Goal: Transaction & Acquisition: Purchase product/service

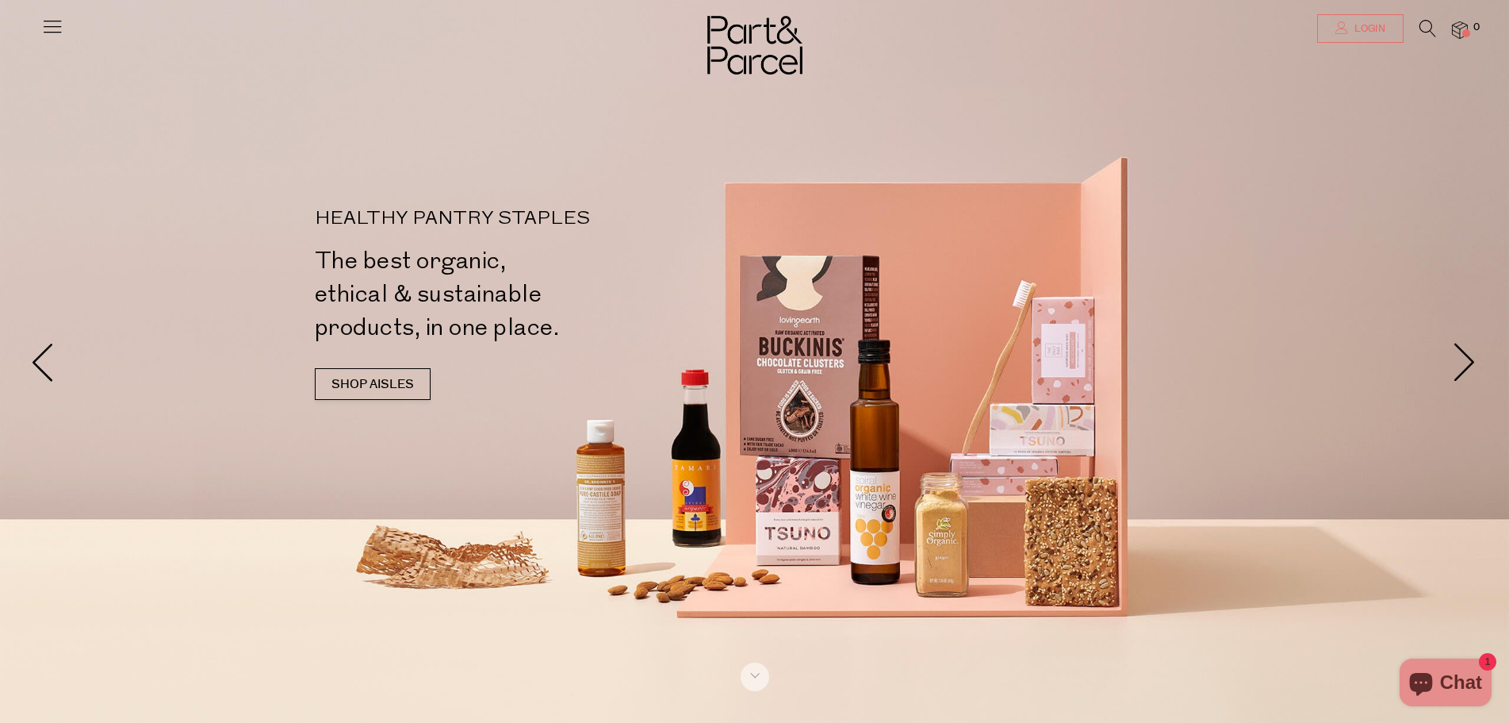
click at [1340, 25] on icon at bounding box center [1342, 27] width 13 height 13
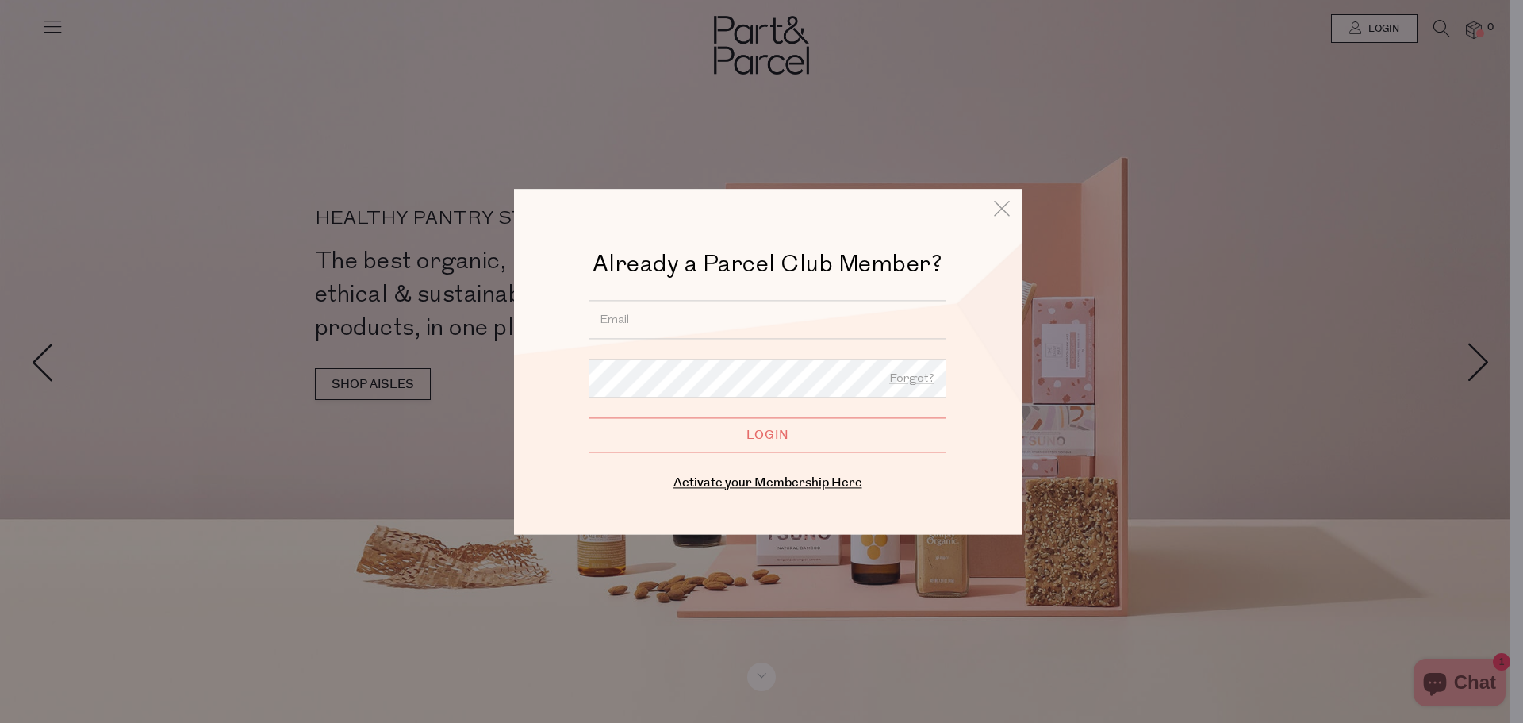
click at [749, 307] on input "email" at bounding box center [768, 319] width 358 height 39
type input "chloe_168@hotmail.com"
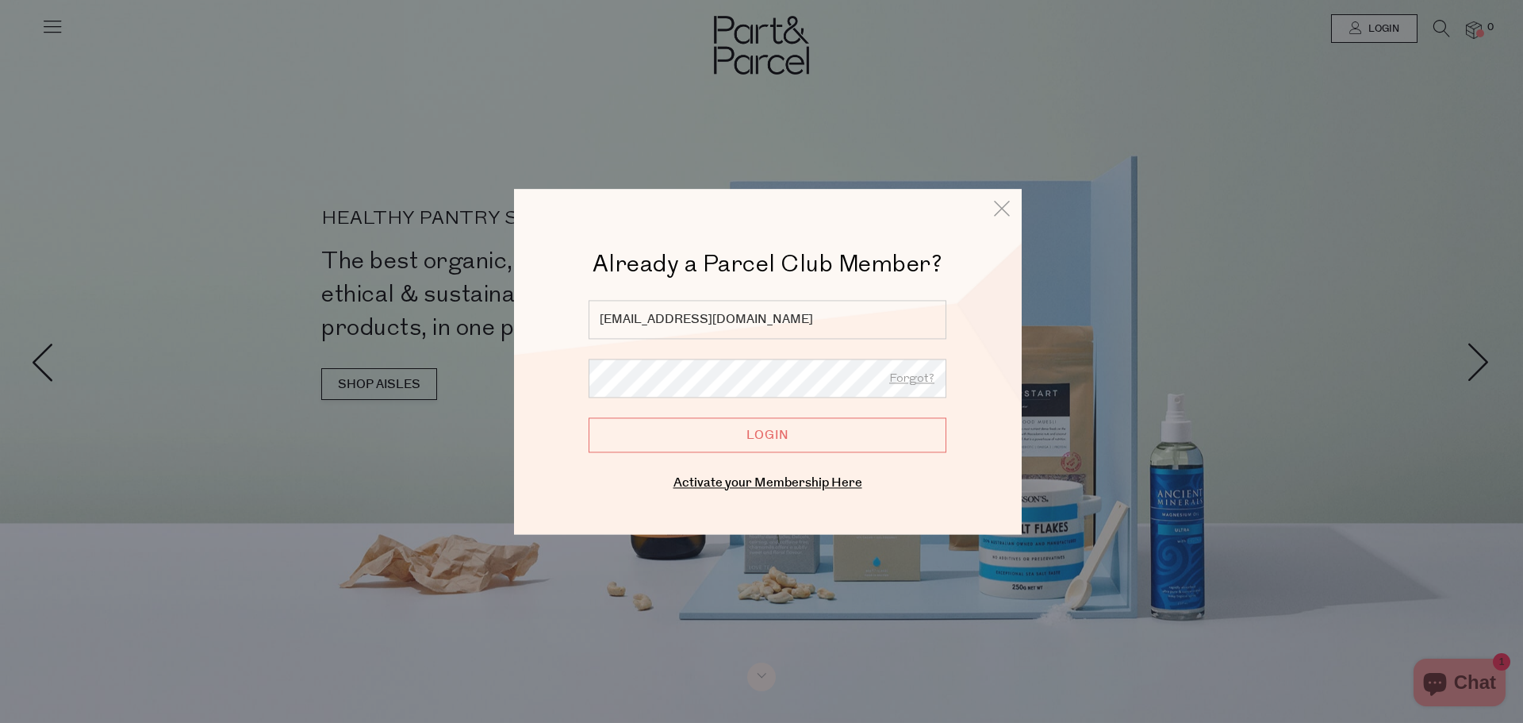
click at [589, 417] on input "Login" at bounding box center [768, 434] width 358 height 35
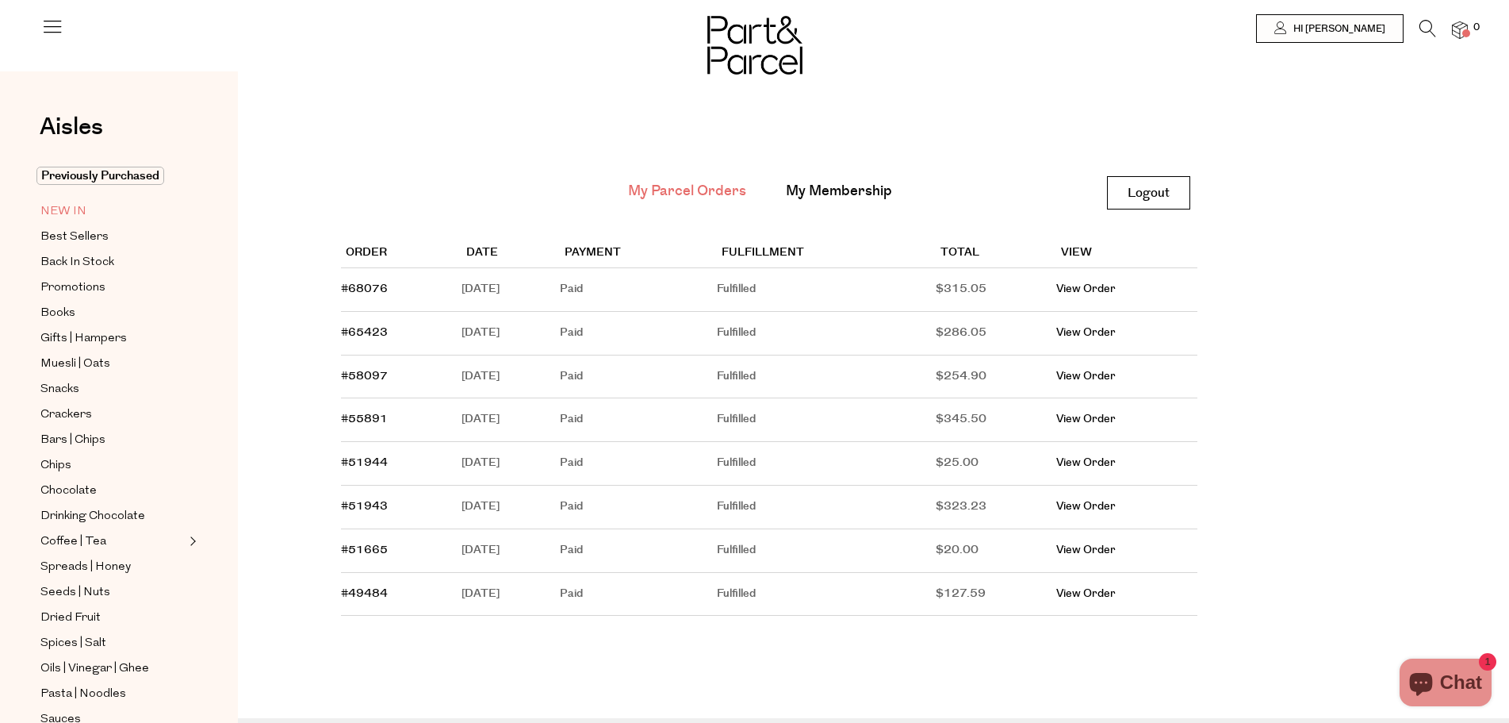
click at [79, 207] on span "NEW IN" at bounding box center [63, 211] width 46 height 19
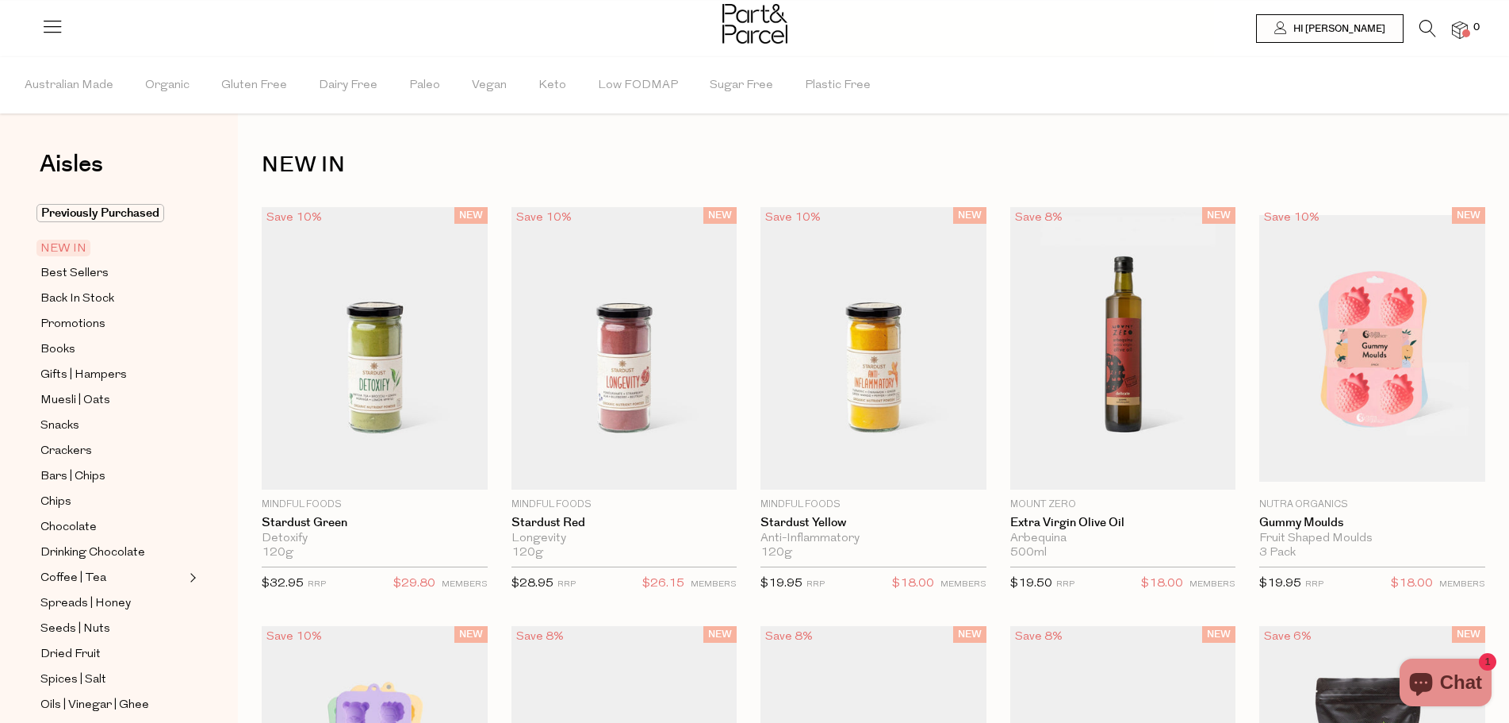
click at [1425, 36] on icon at bounding box center [1428, 28] width 17 height 17
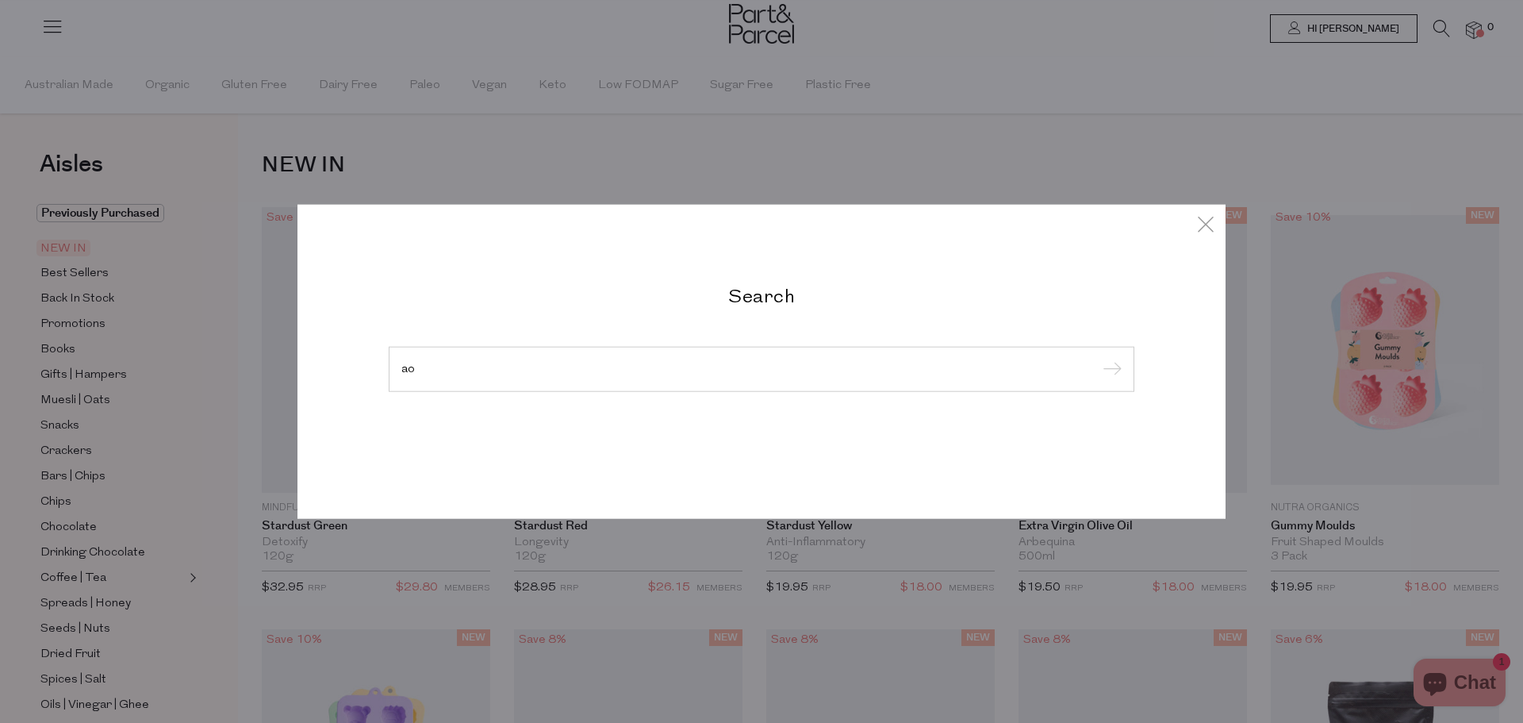
type input "a"
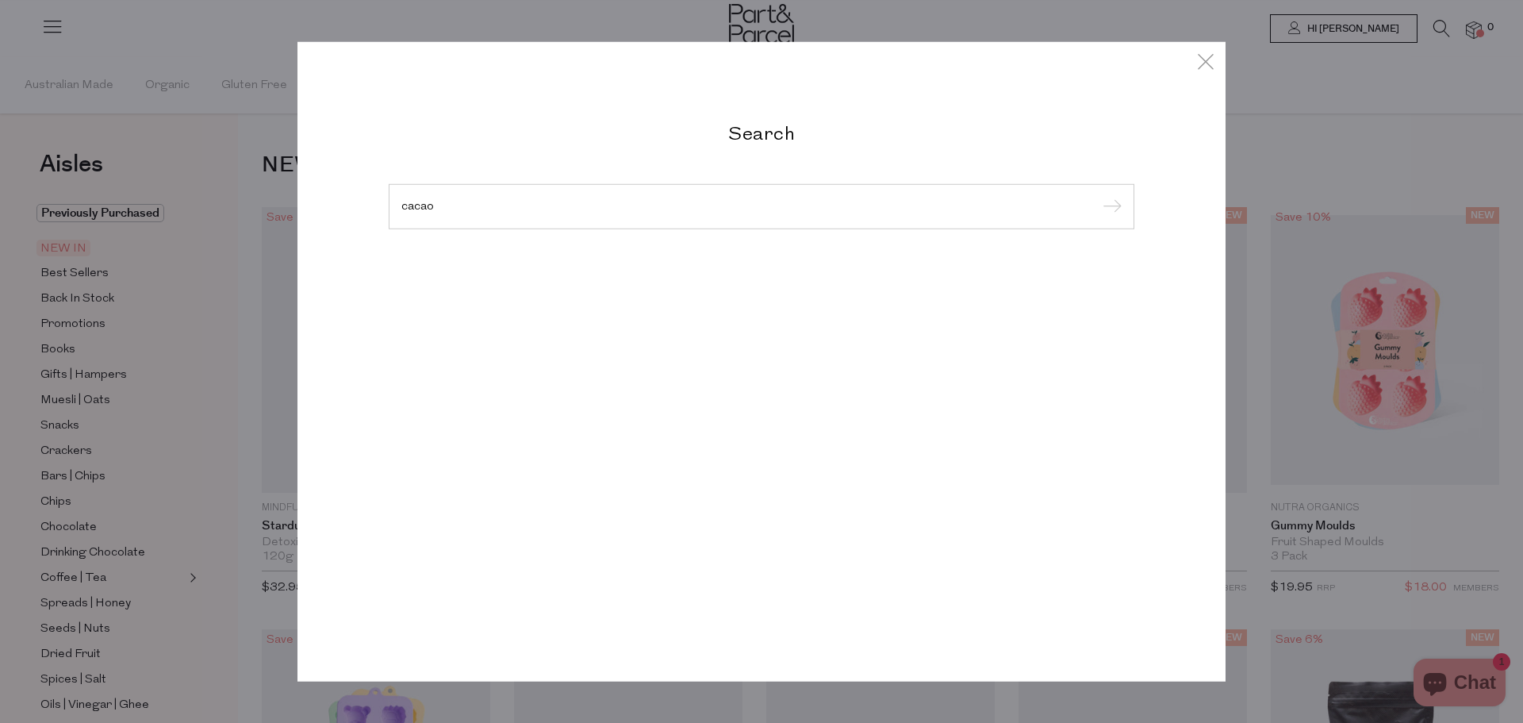
type input "cacao"
click at [1098, 195] on input "submit" at bounding box center [1110, 207] width 24 height 24
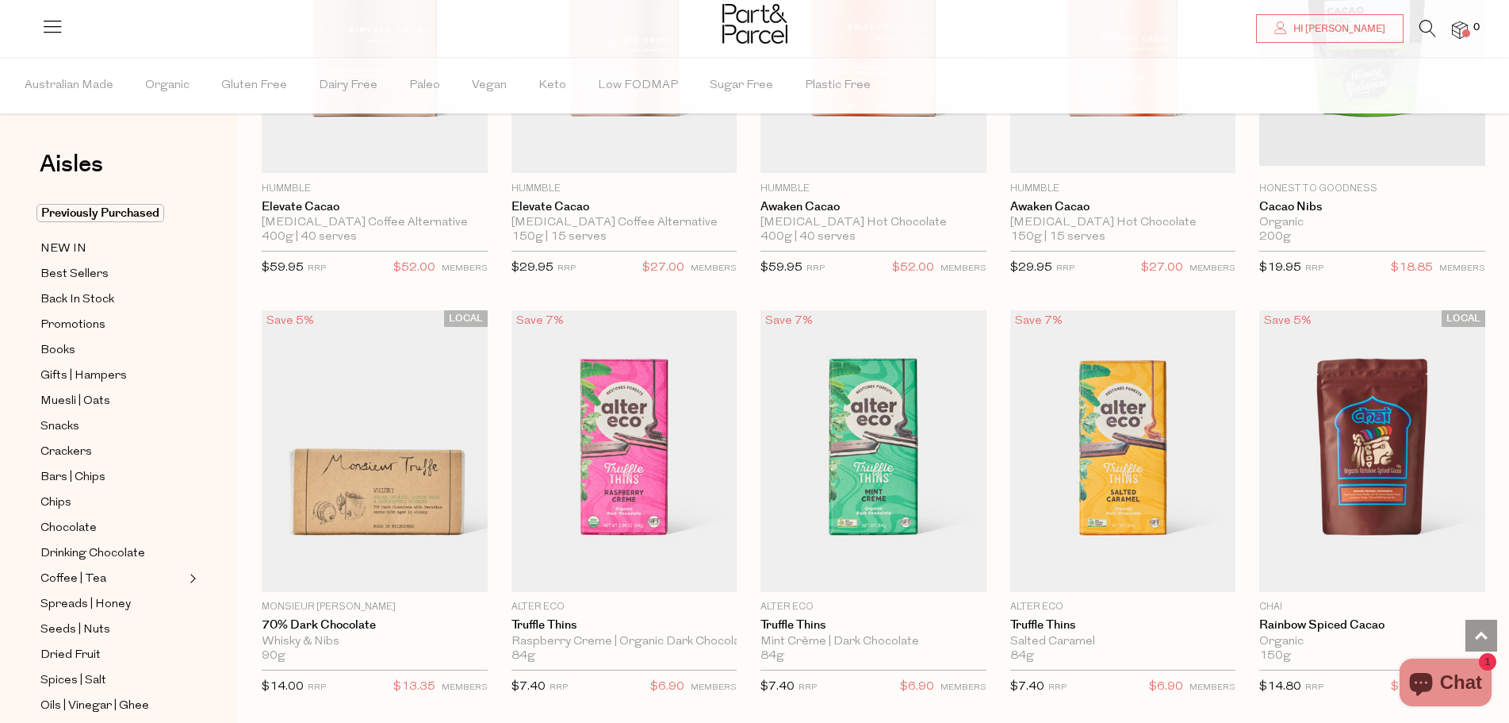
scroll to position [1109, 0]
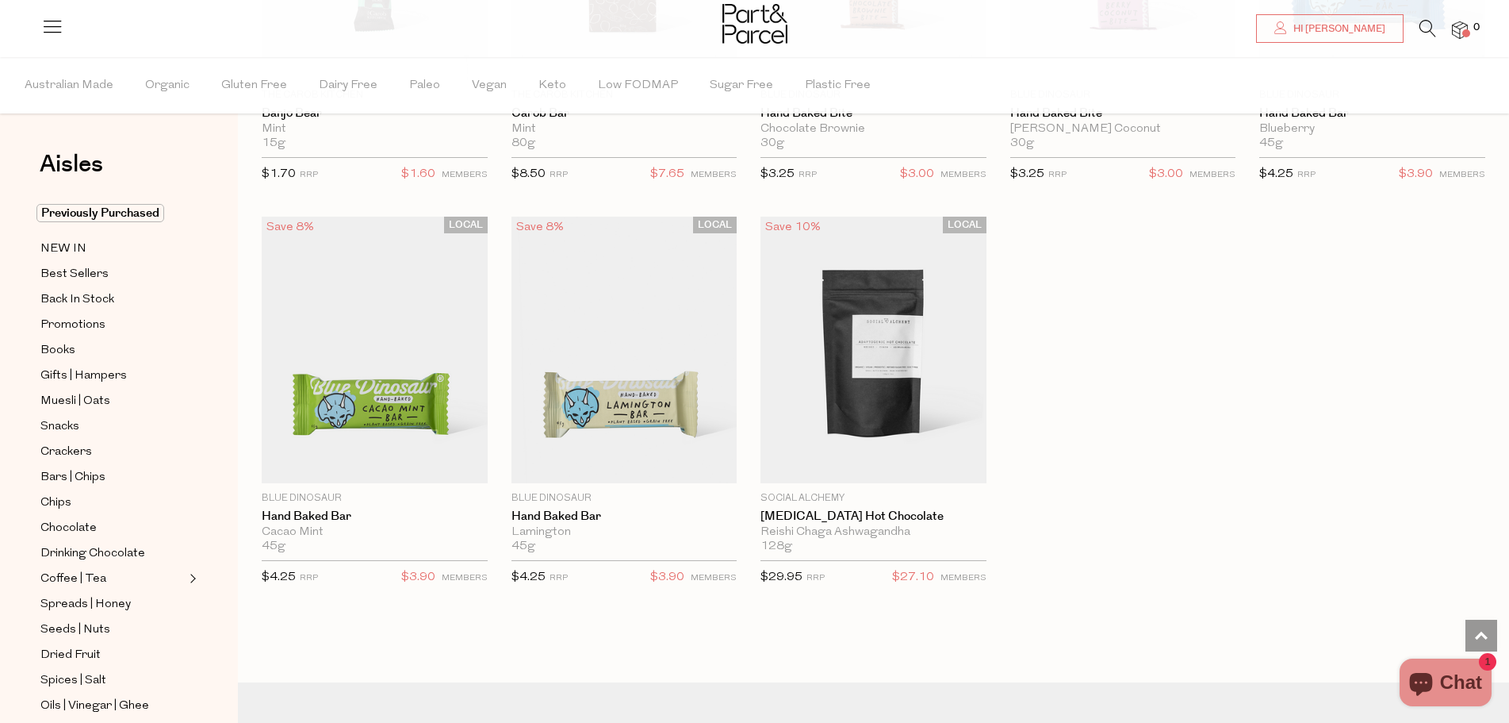
scroll to position [6468, 0]
click at [87, 302] on span "Back In Stock" at bounding box center [77, 299] width 74 height 19
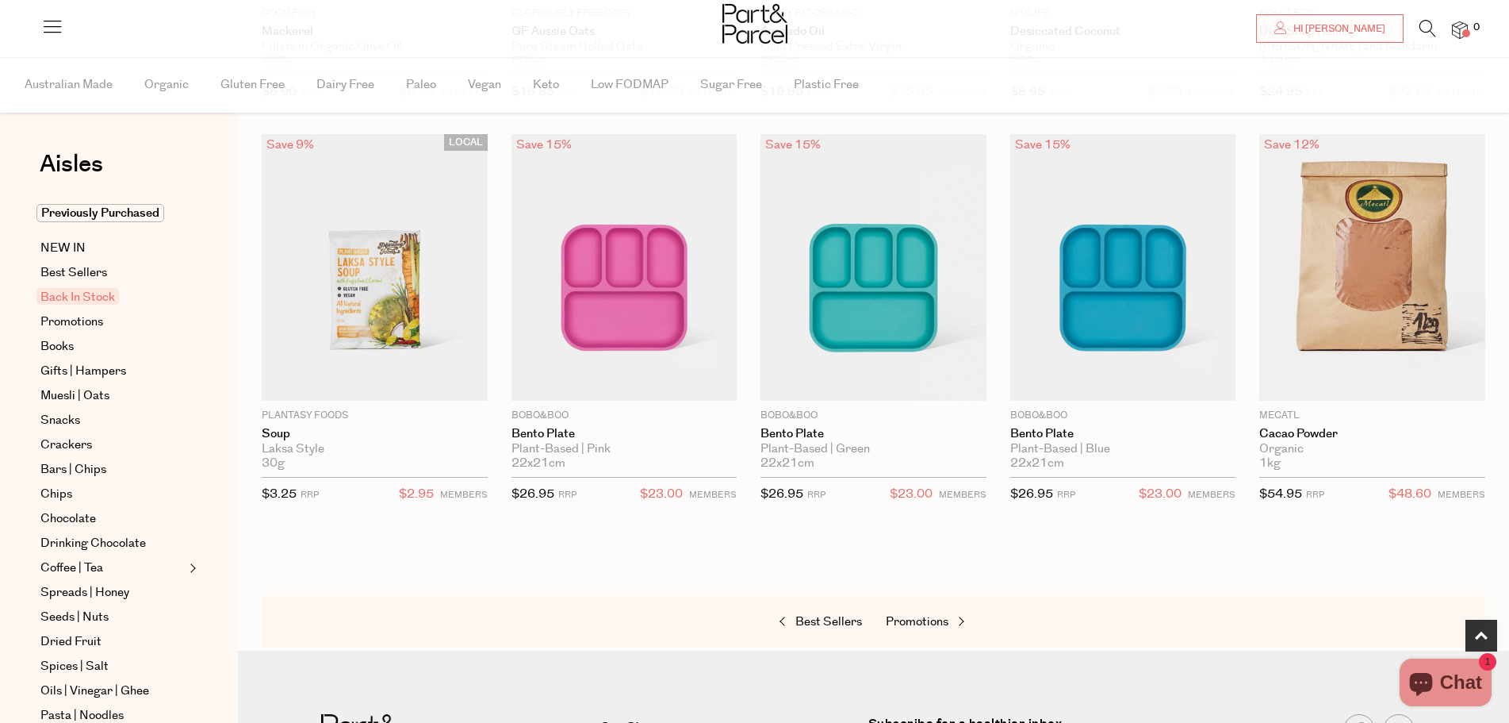
scroll to position [476, 0]
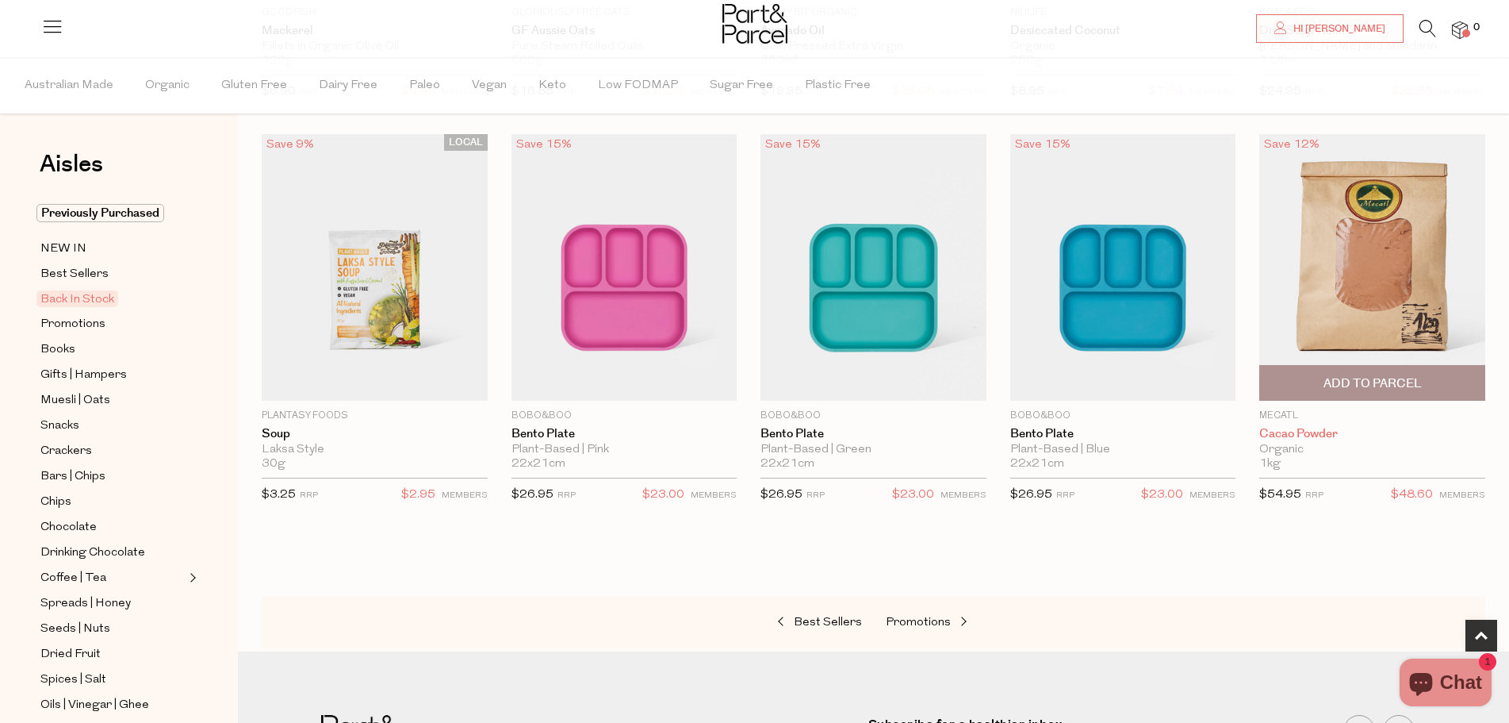
click at [1310, 435] on link "Cacao Powder" at bounding box center [1373, 434] width 226 height 14
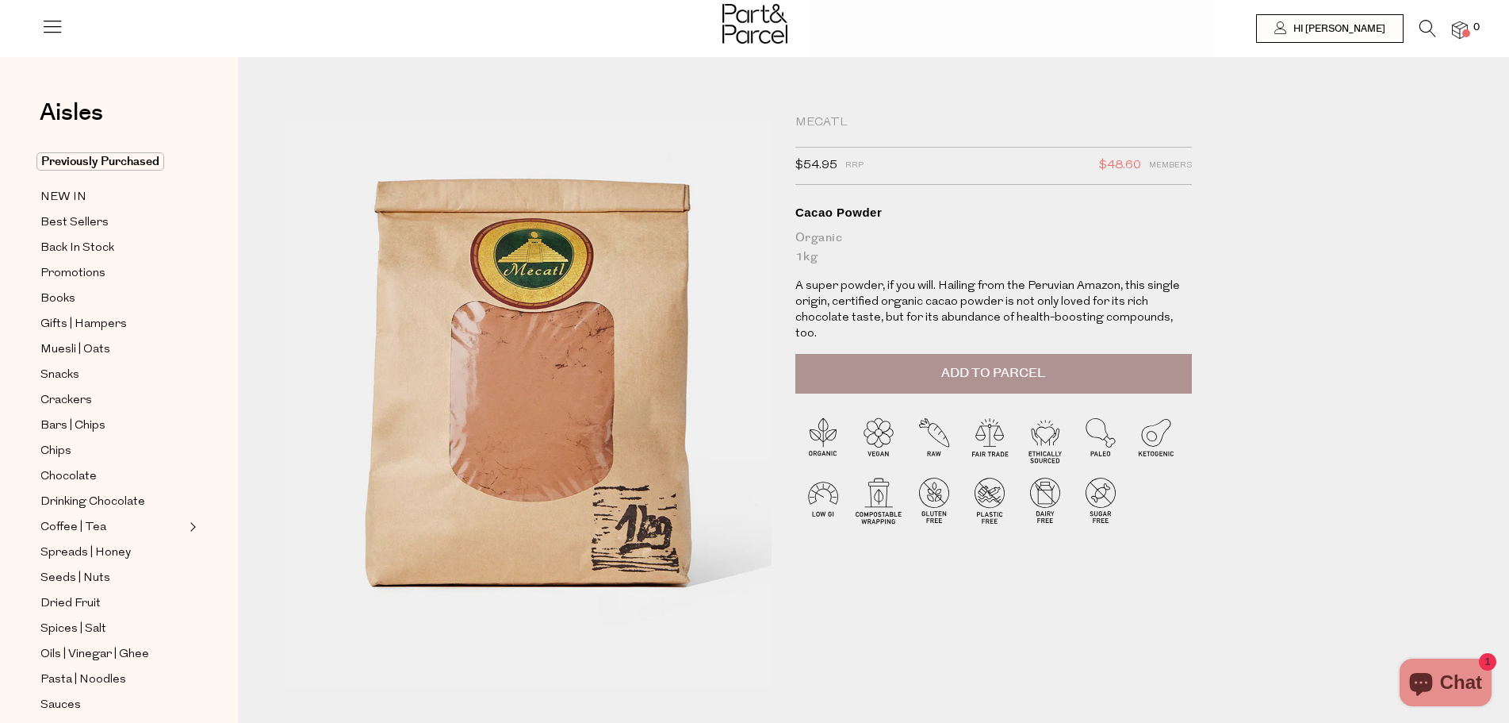
click at [903, 359] on button "Add to Parcel" at bounding box center [994, 374] width 397 height 40
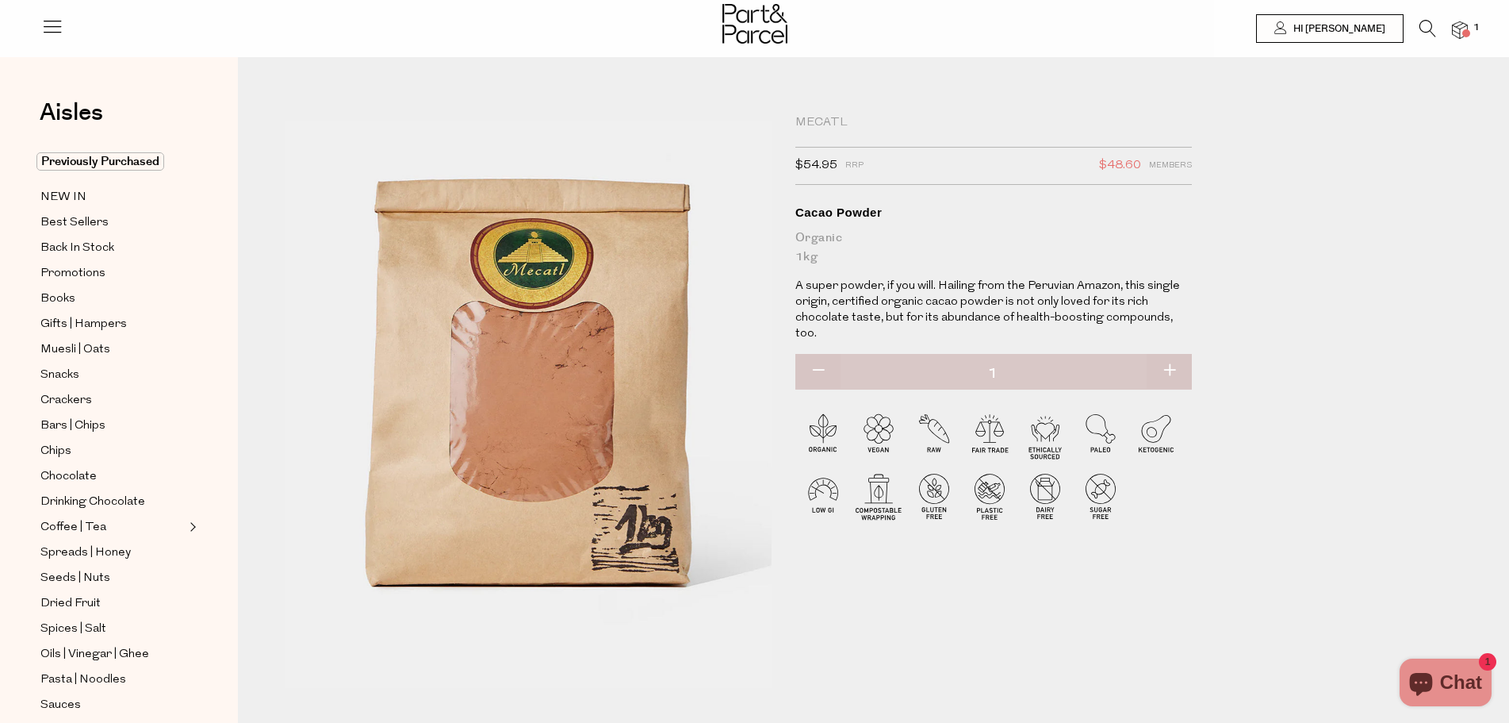
click at [1162, 362] on button "button" at bounding box center [1169, 371] width 45 height 35
type input "2"
click at [84, 274] on span "Promotions" at bounding box center [72, 273] width 65 height 19
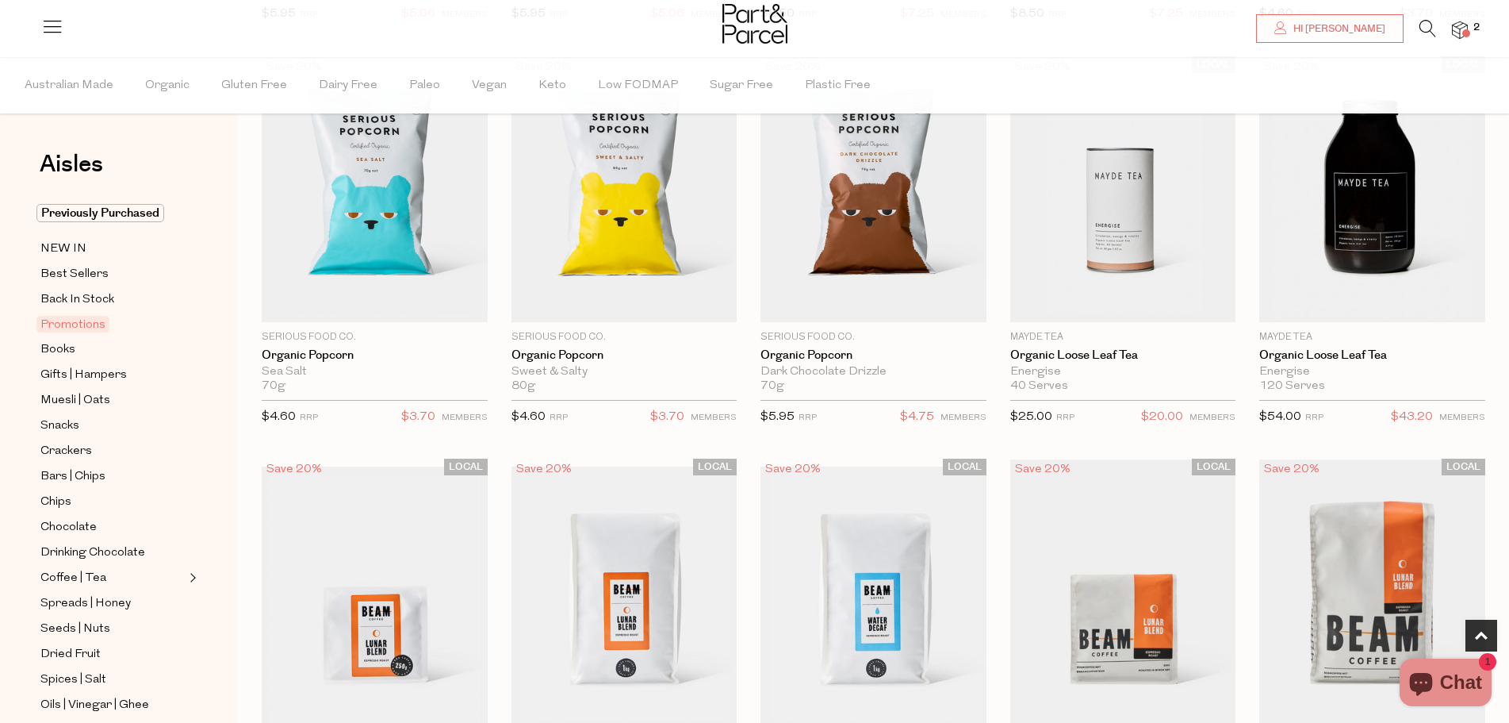
scroll to position [554, 0]
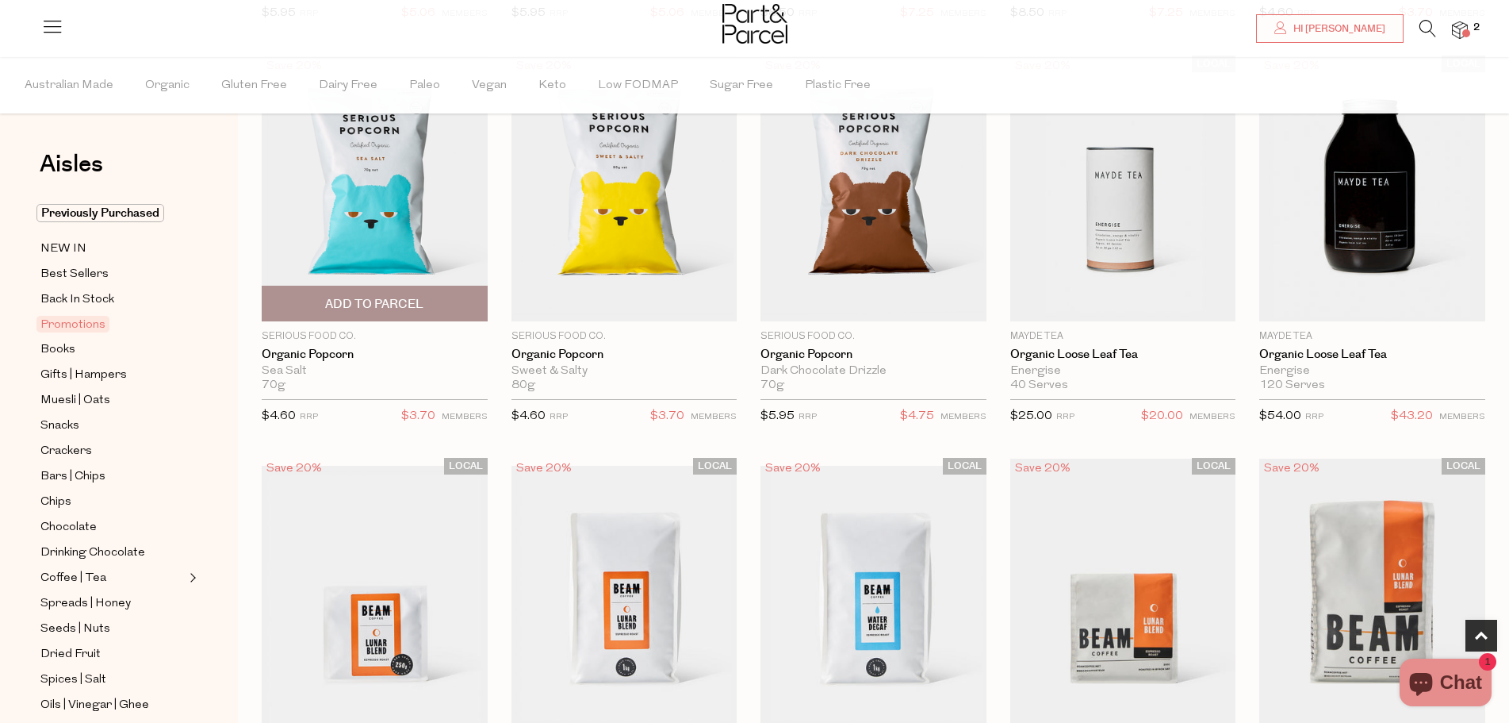
click at [348, 305] on span "Add To Parcel" at bounding box center [374, 304] width 98 height 17
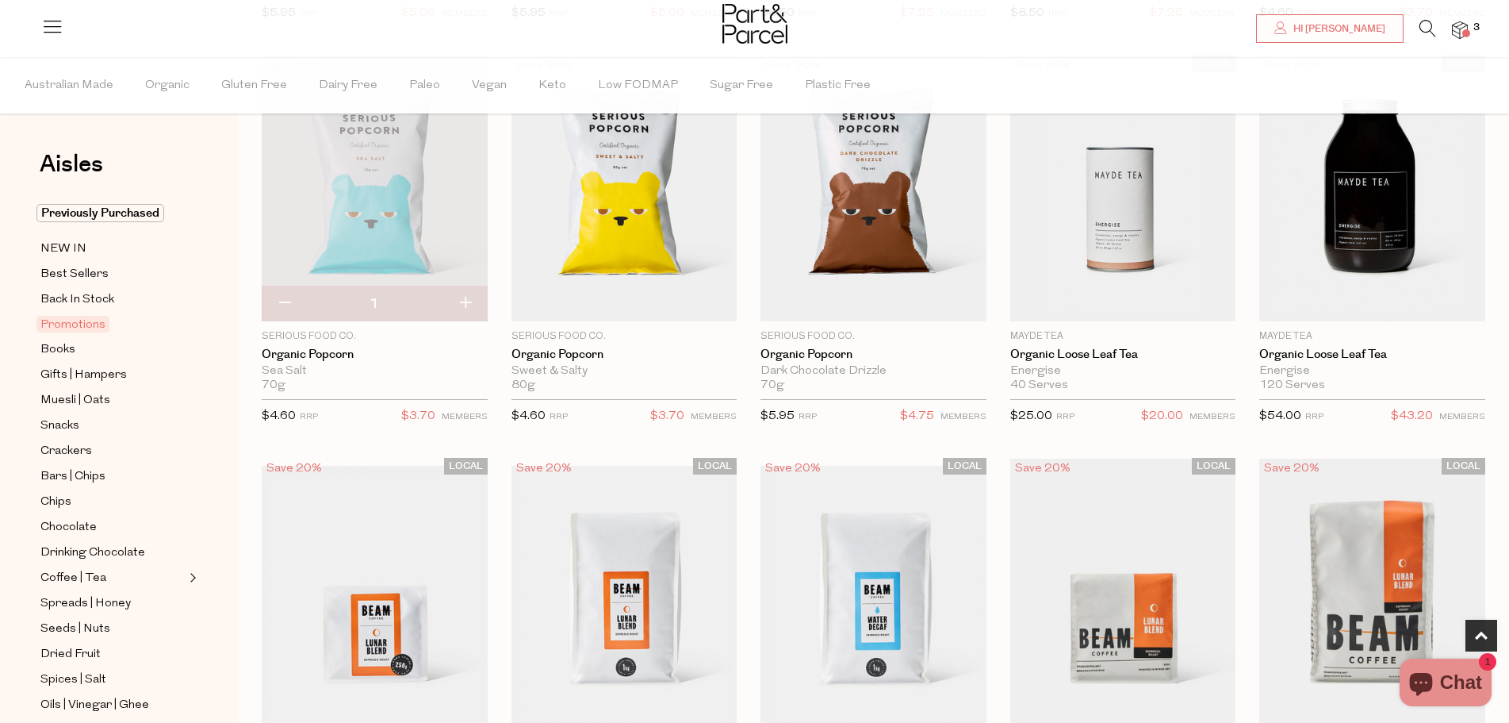
click at [1467, 28] on img at bounding box center [1460, 30] width 16 height 18
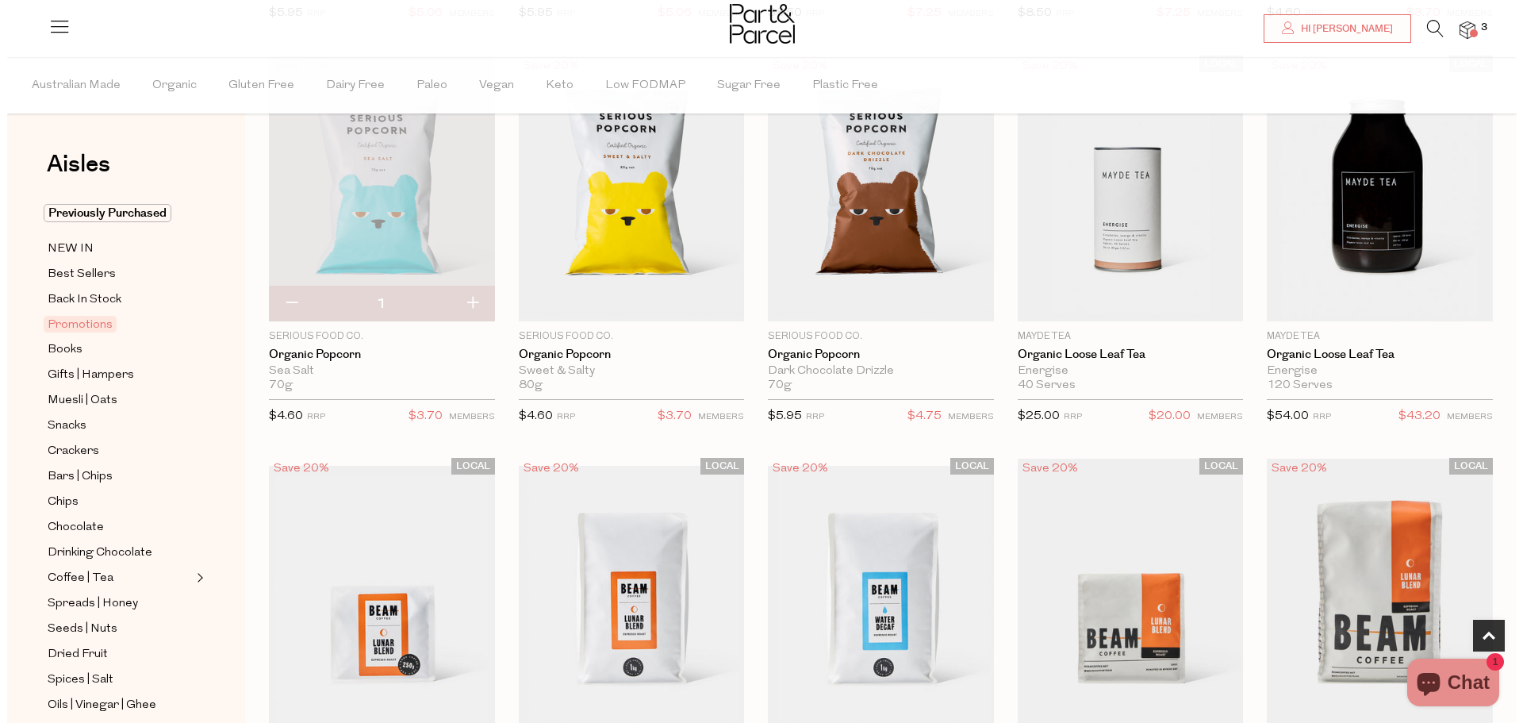
scroll to position [558, 0]
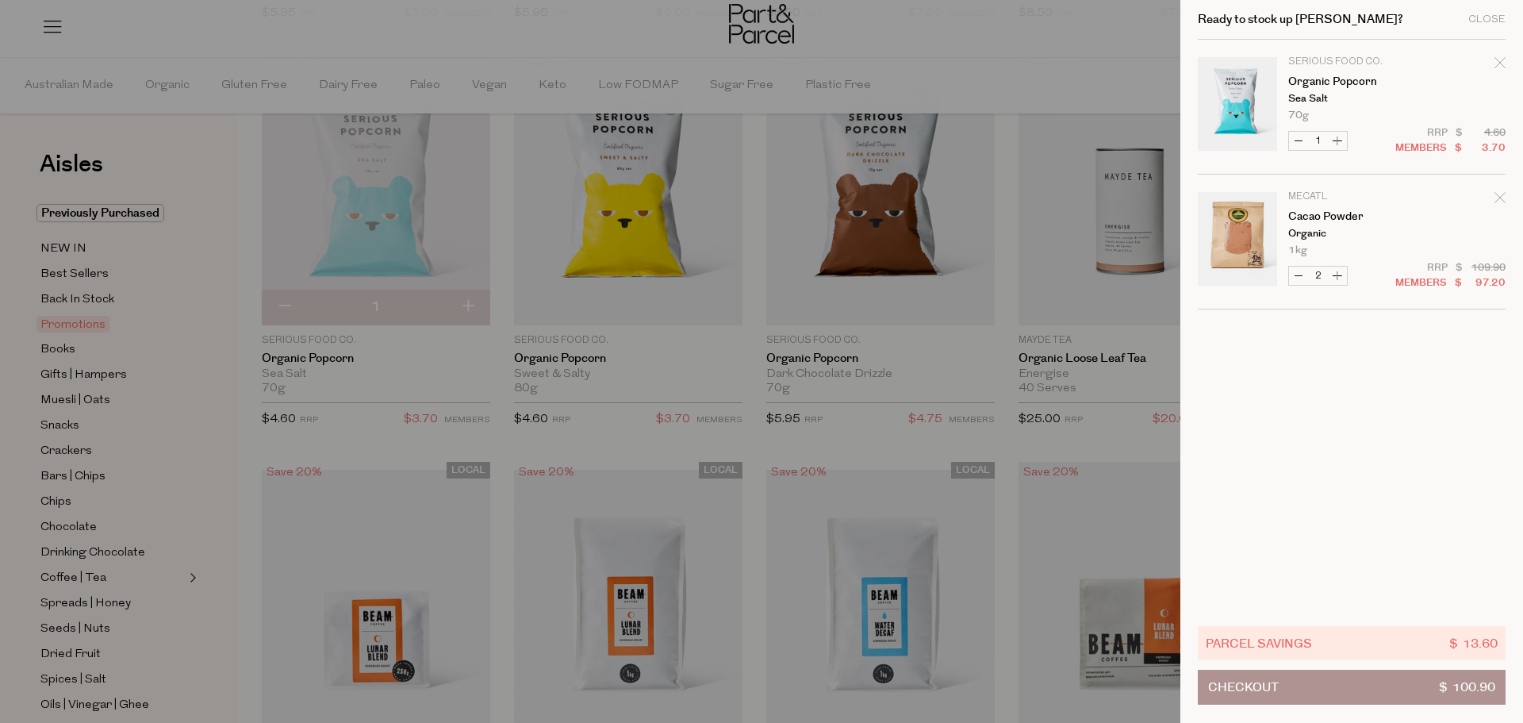
click at [1344, 680] on button "Checkout $ 100.90" at bounding box center [1352, 686] width 308 height 35
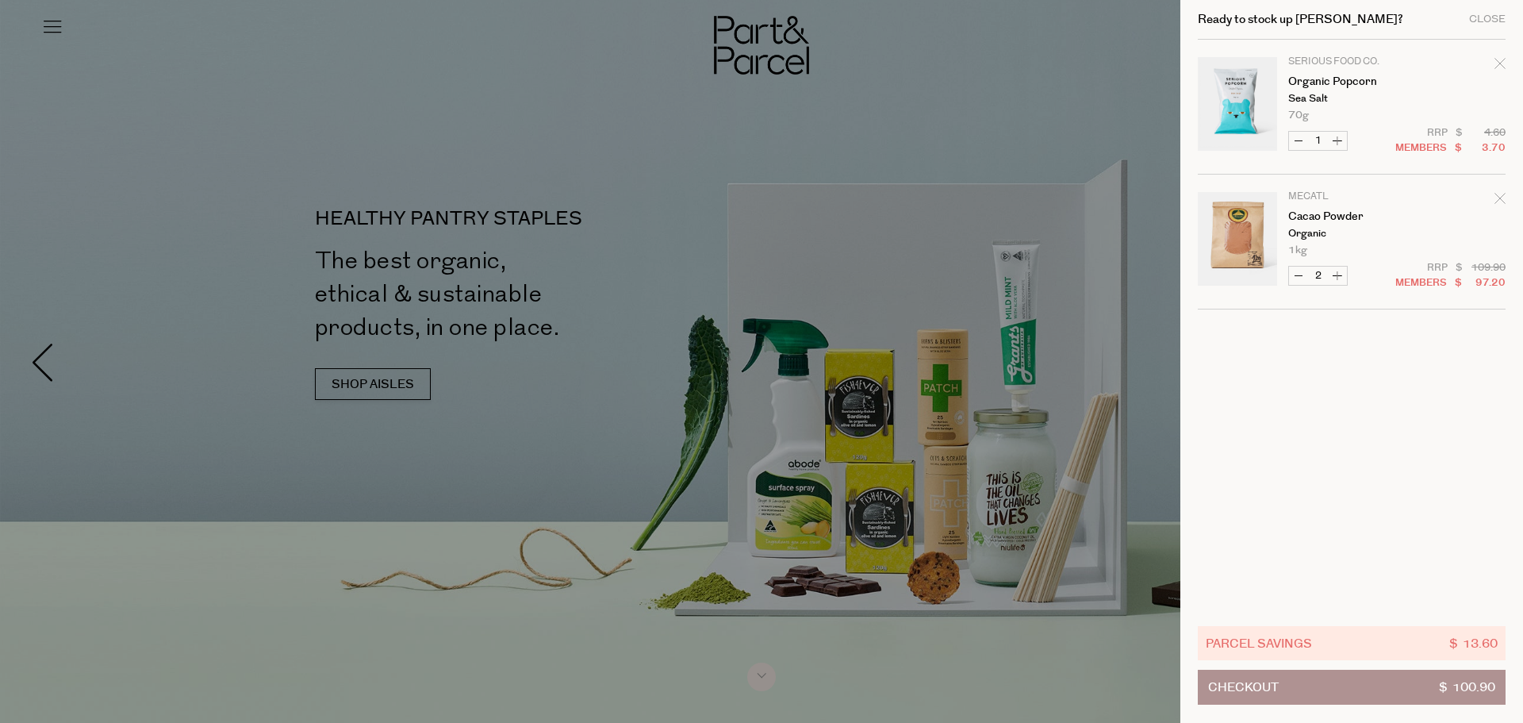
click at [1501, 59] on icon "Remove Organic Popcorn" at bounding box center [1499, 63] width 11 height 11
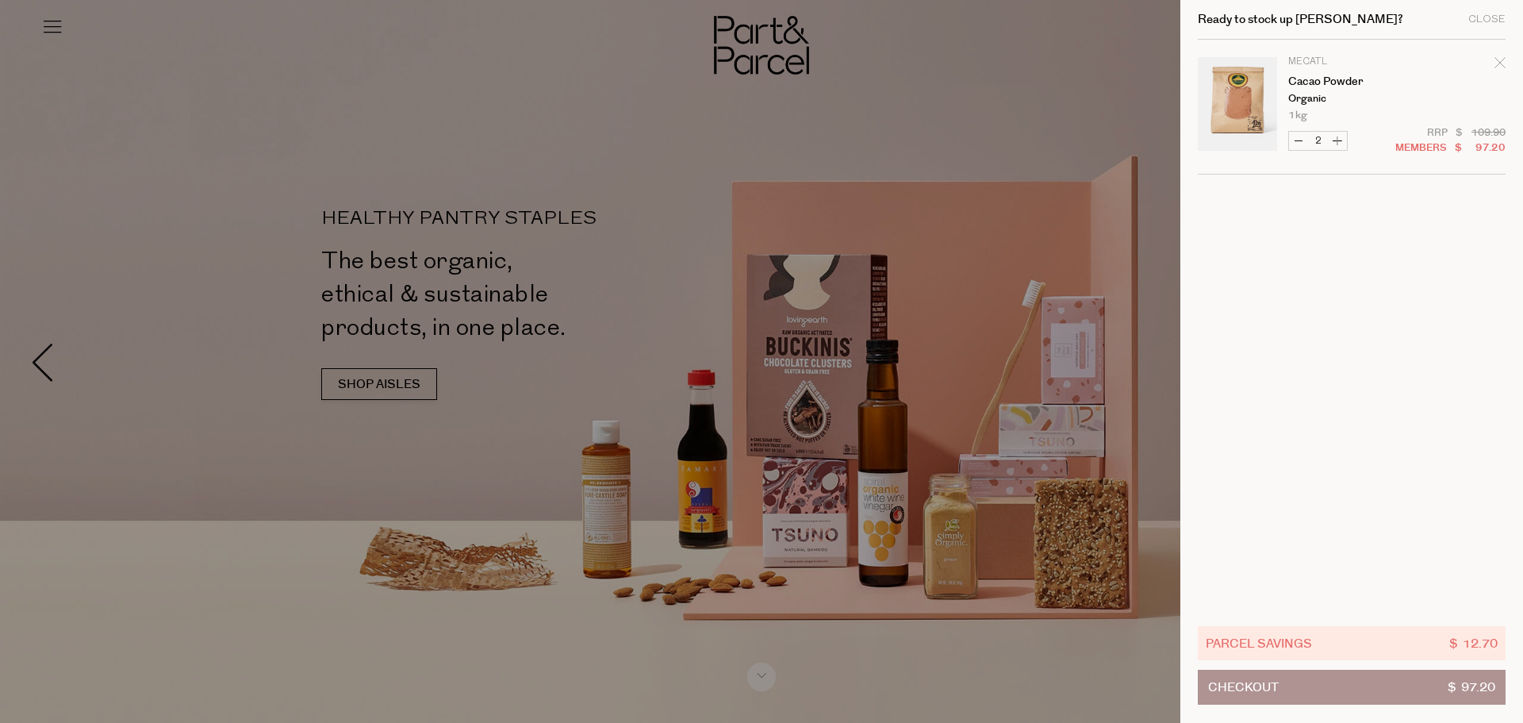
click at [1501, 59] on icon "Remove Cacao Powder" at bounding box center [1499, 62] width 11 height 11
